Goal: Transaction & Acquisition: Purchase product/service

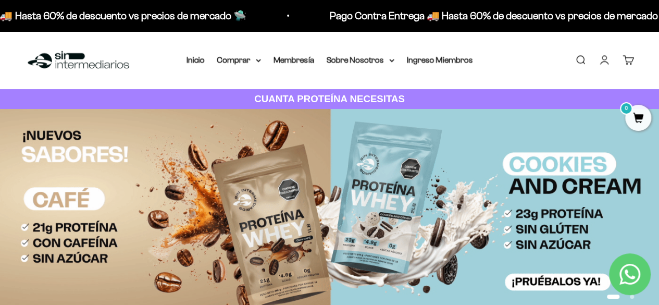
click at [607, 59] on link "Iniciar sesión" at bounding box center [604, 59] width 11 height 11
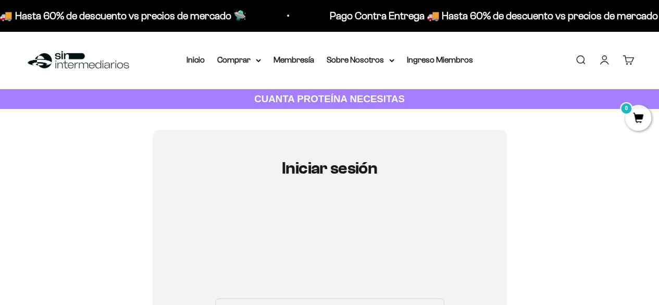
scroll to position [156, 0]
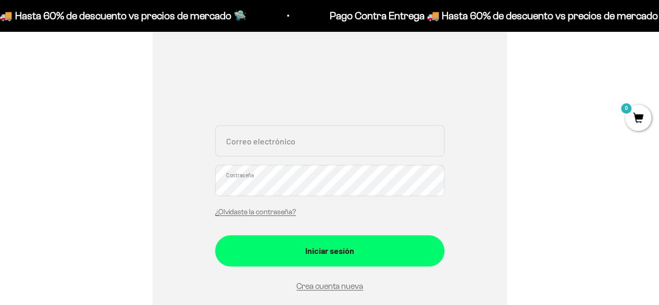
click at [269, 158] on div "Correo electrónico Contraseña ¿Olvidaste la contraseña?" at bounding box center [329, 173] width 229 height 97
click at [270, 151] on input "Correo electrónico" at bounding box center [329, 140] width 229 height 31
paste input "fabaa@"
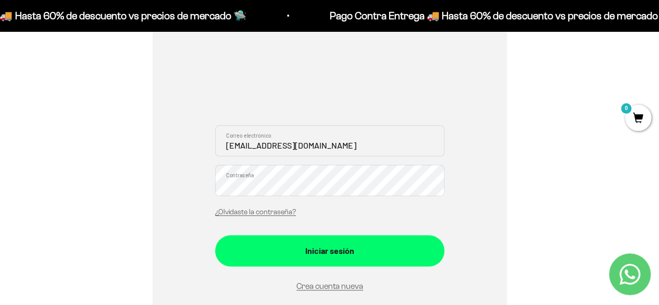
type input "[EMAIL_ADDRESS][DOMAIN_NAME]"
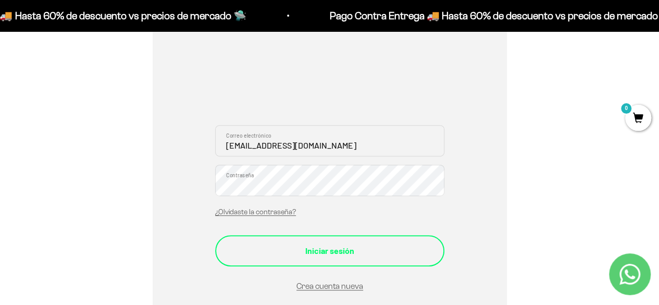
click at [311, 251] on div "Iniciar sesión" at bounding box center [330, 251] width 188 height 14
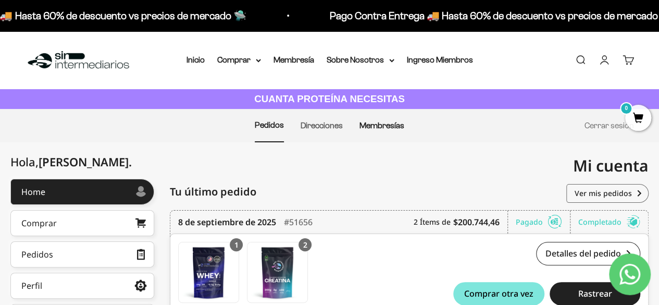
click at [378, 122] on link "Membresías" at bounding box center [381, 125] width 45 height 9
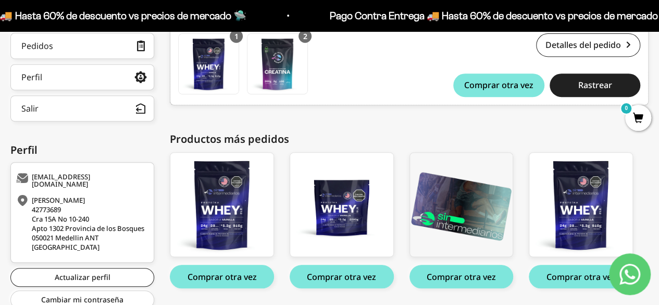
scroll to position [52, 0]
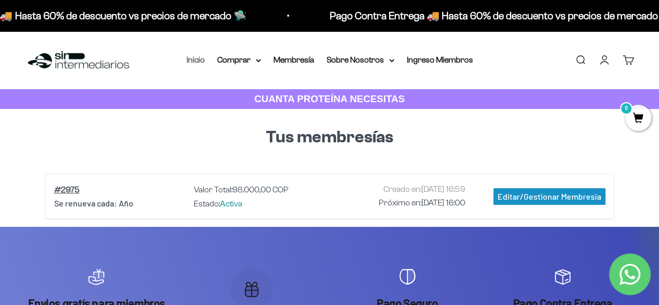
click at [192, 57] on link "Inicio" at bounding box center [196, 59] width 18 height 9
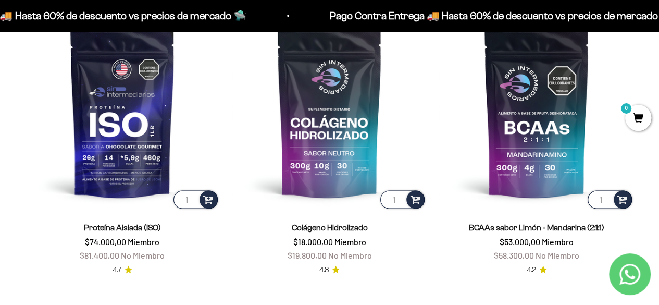
scroll to position [674, 0]
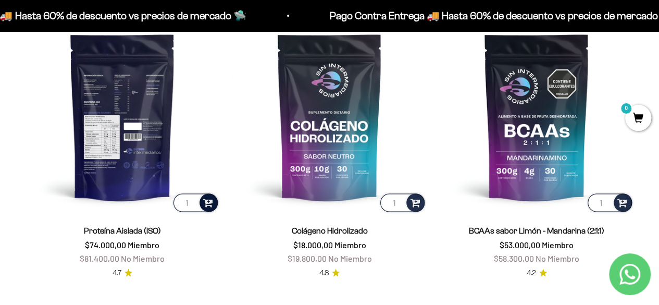
click at [204, 201] on span at bounding box center [208, 202] width 10 height 12
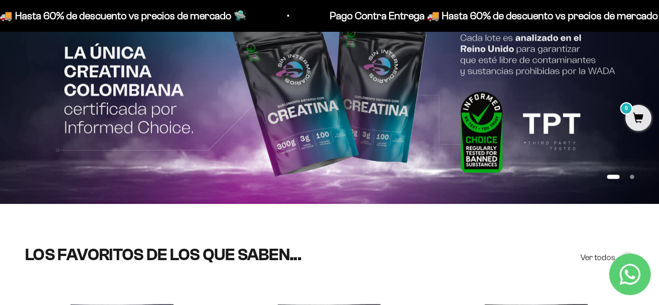
scroll to position [0, 0]
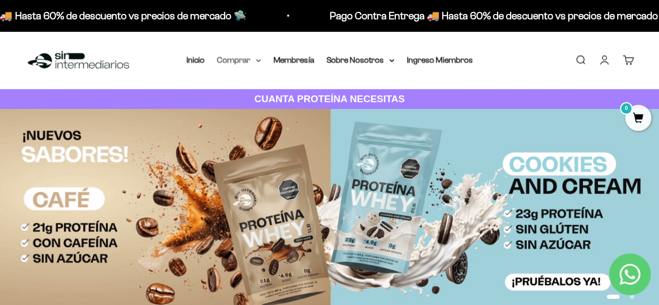
click at [250, 60] on summary "Comprar" at bounding box center [239, 60] width 44 height 14
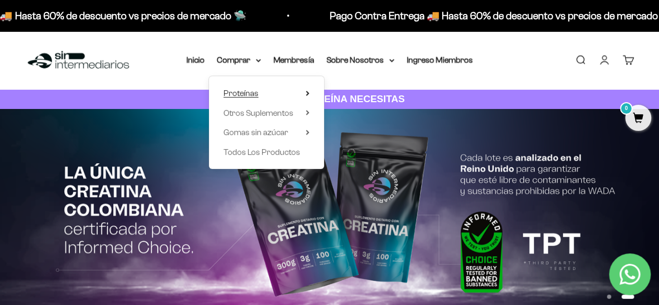
click at [239, 92] on span "Proteínas" at bounding box center [241, 93] width 35 height 9
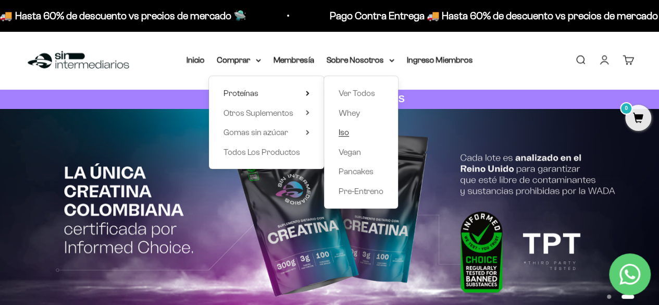
click at [343, 131] on span "Iso" at bounding box center [344, 132] width 10 height 9
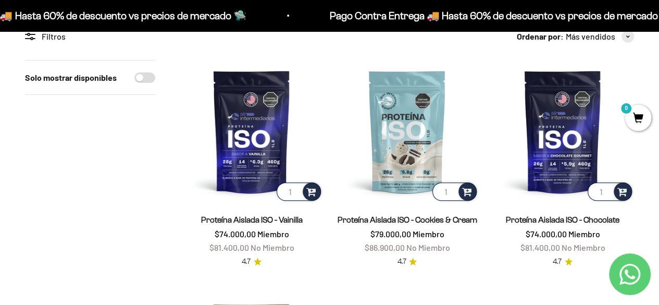
scroll to position [156, 0]
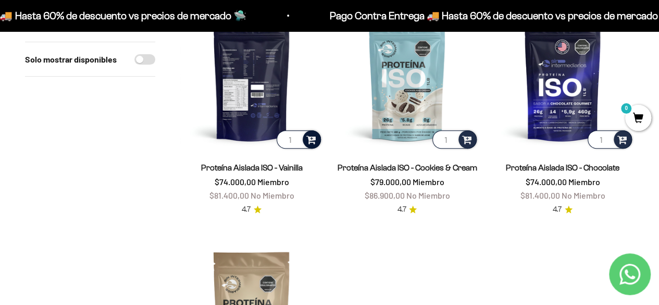
click at [311, 136] on span at bounding box center [311, 139] width 10 height 12
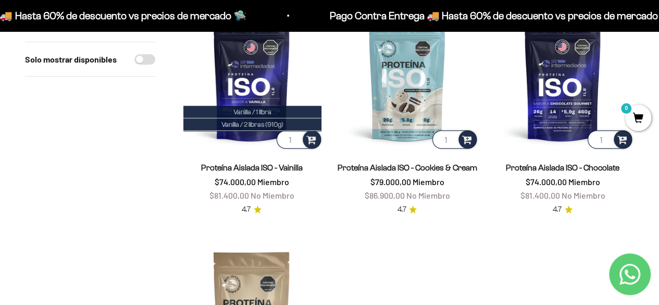
scroll to position [208, 0]
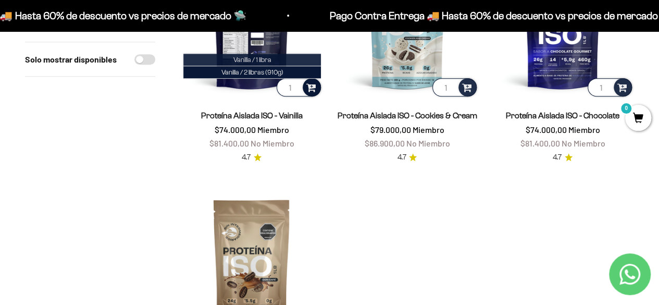
click at [261, 58] on span "Vanilla / 1 libra" at bounding box center [252, 60] width 38 height 8
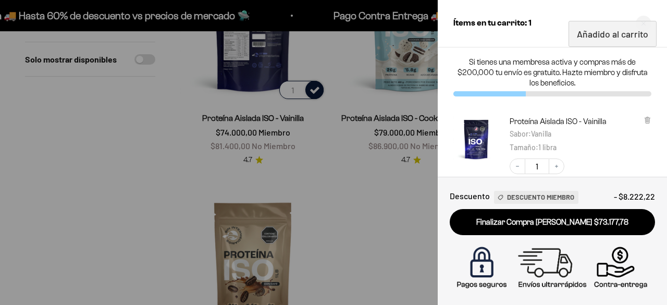
click at [396, 197] on div at bounding box center [333, 152] width 667 height 305
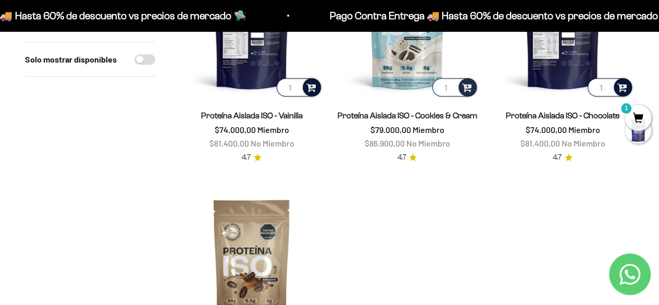
click at [624, 88] on span at bounding box center [622, 87] width 10 height 12
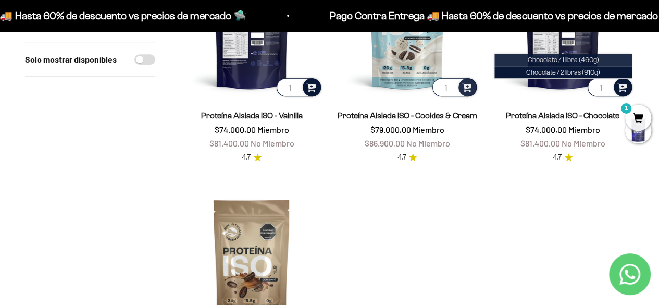
click at [579, 60] on span "Chocolate / 1 libra (460g)" at bounding box center [563, 60] width 71 height 8
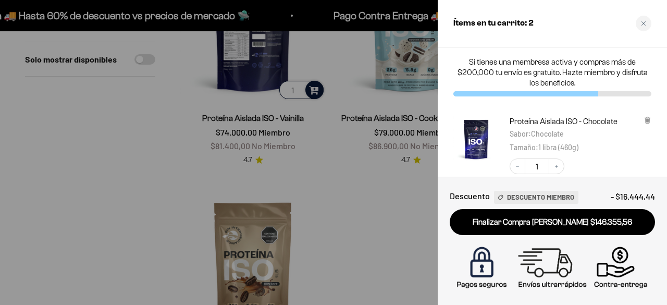
click at [409, 224] on div at bounding box center [333, 152] width 667 height 305
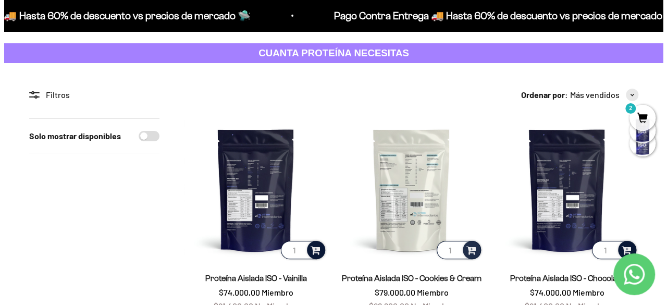
scroll to position [104, 0]
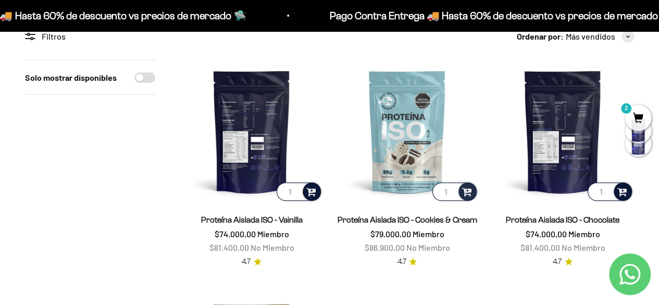
click at [317, 188] on div at bounding box center [312, 191] width 18 height 18
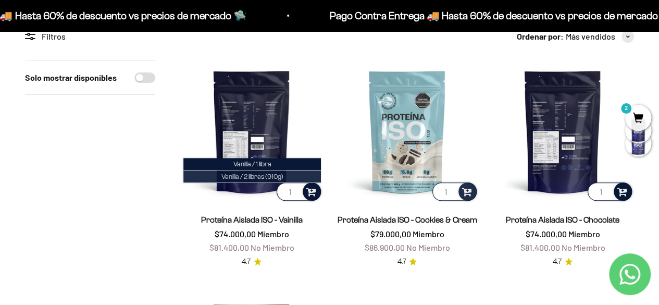
click at [257, 177] on span "Vanilla / 2 libras (910g)" at bounding box center [252, 176] width 62 height 8
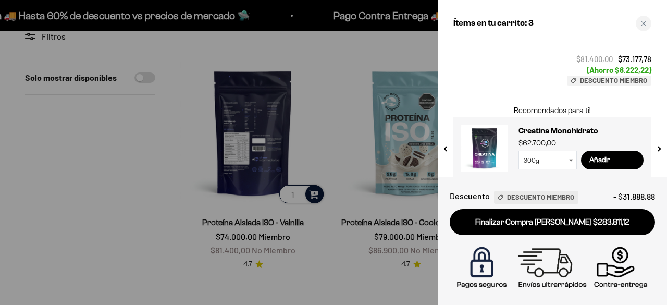
scroll to position [364, 0]
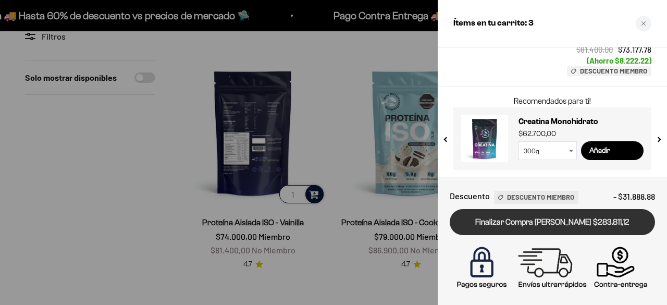
click at [561, 223] on link "Finalizar Compra Segura $283.811,12" at bounding box center [552, 222] width 205 height 27
